Goal: Information Seeking & Learning: Learn about a topic

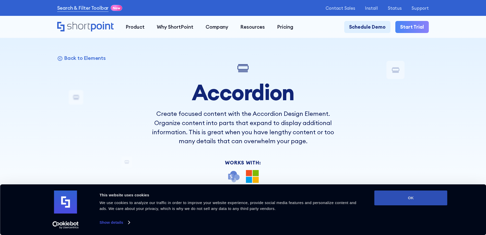
click at [392, 198] on button "OK" at bounding box center [410, 197] width 73 height 15
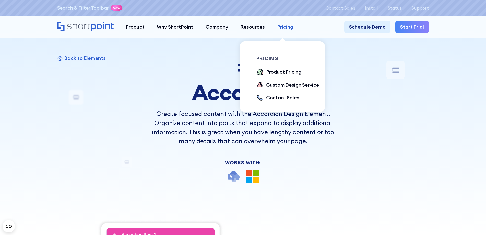
click at [291, 31] on link "Pricing" at bounding box center [285, 27] width 28 height 12
click at [270, 71] on div "Product Pricing" at bounding box center [283, 71] width 35 height 7
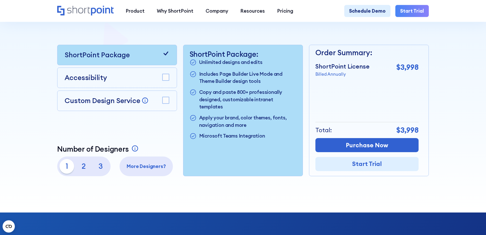
scroll to position [130, 0]
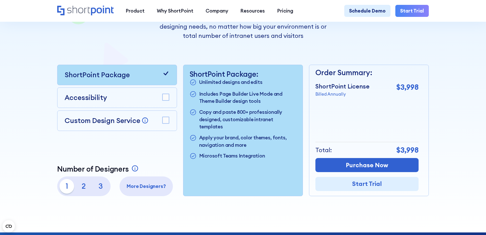
click at [161, 100] on div "Accessibility" at bounding box center [117, 97] width 105 height 10
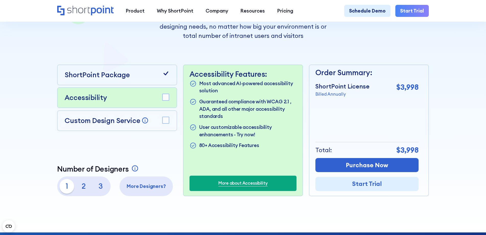
click at [164, 121] on rect at bounding box center [165, 120] width 7 height 7
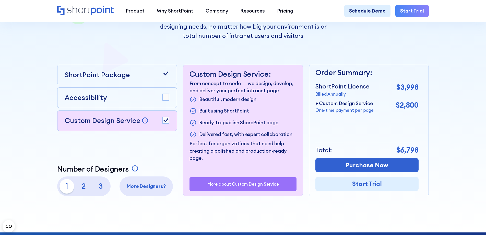
click at [160, 103] on div "Accessibility" at bounding box center [117, 97] width 105 height 10
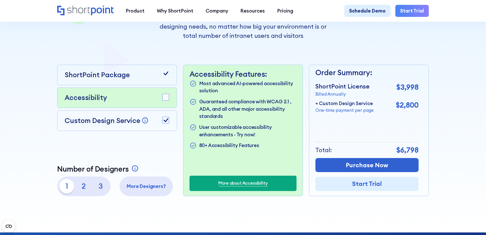
click at [163, 101] on rect at bounding box center [165, 97] width 7 height 7
click at [163, 123] on rect at bounding box center [165, 120] width 7 height 7
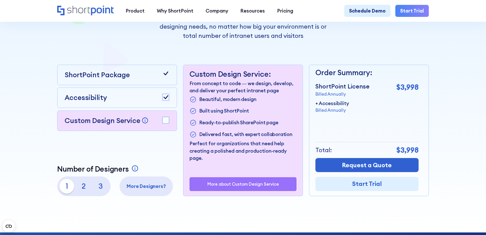
click at [102, 188] on p "3" at bounding box center [100, 186] width 15 height 15
click at [157, 108] on div "Accessibility" at bounding box center [117, 97] width 120 height 20
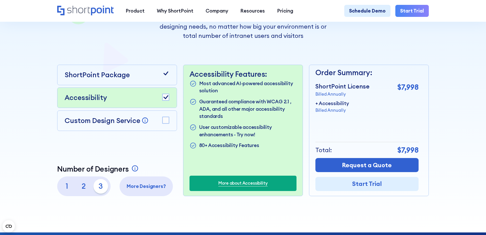
click at [165, 101] on rect at bounding box center [165, 97] width 7 height 7
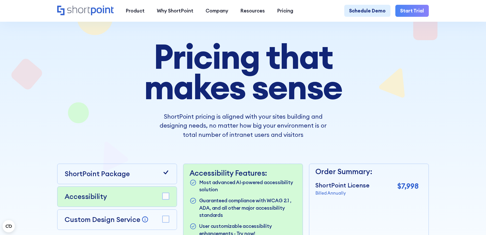
scroll to position [0, 0]
